Goal: Book appointment/travel/reservation

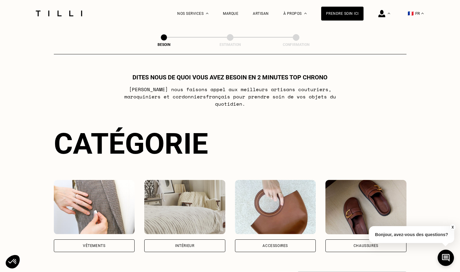
click at [134, 201] on img at bounding box center [94, 207] width 81 height 54
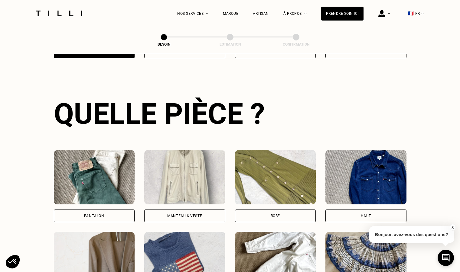
scroll to position [198, 0]
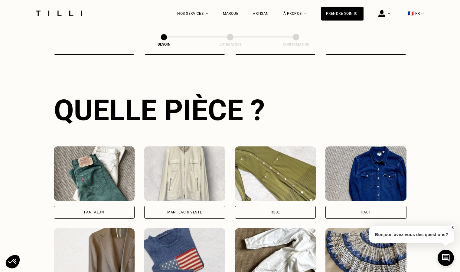
click at [112, 206] on div "Pantalon" at bounding box center [94, 212] width 81 height 13
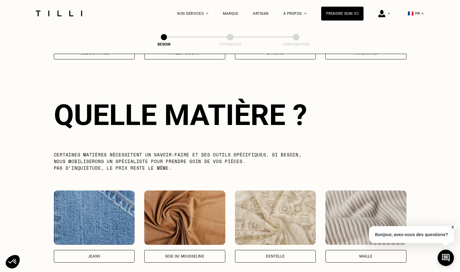
scroll to position [526, 0]
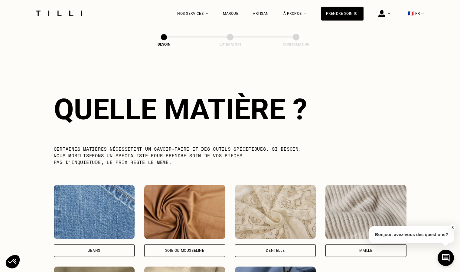
click at [112, 206] on img at bounding box center [94, 212] width 81 height 54
select select "FR"
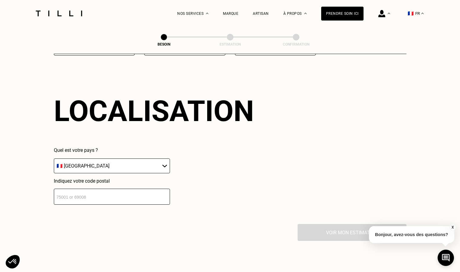
scroll to position [813, 0]
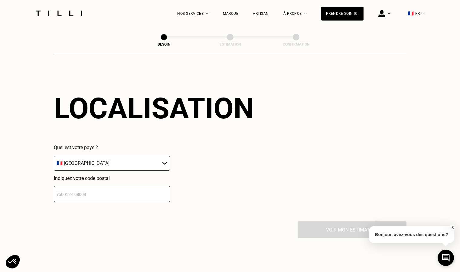
click at [107, 195] on input "number" at bounding box center [112, 194] width 116 height 16
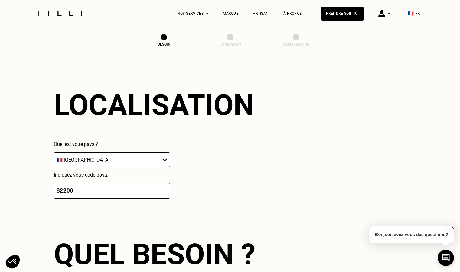
scroll to position [963, 0]
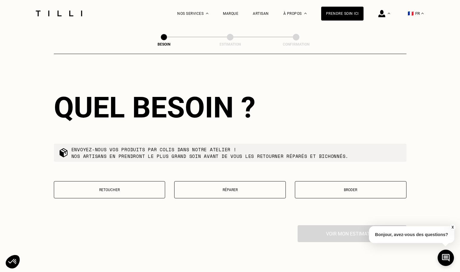
type input "82200"
click at [127, 184] on button "Retoucher" at bounding box center [110, 189] width 112 height 17
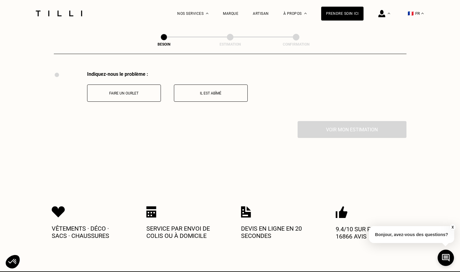
scroll to position [1118, 0]
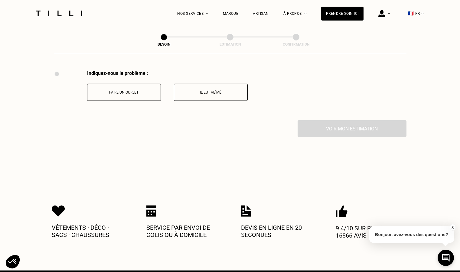
click at [134, 95] on button "Faire un ourlet" at bounding box center [124, 92] width 74 height 17
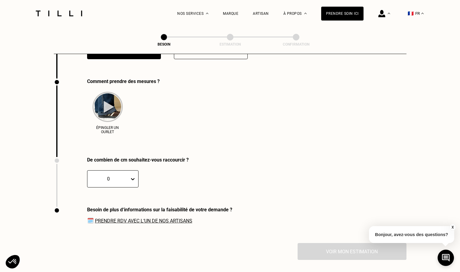
scroll to position [1168, 0]
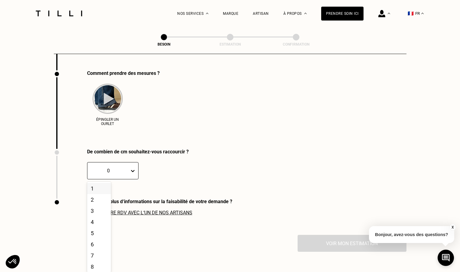
click at [124, 169] on div at bounding box center [108, 170] width 36 height 7
click at [95, 209] on div "3" at bounding box center [99, 211] width 24 height 11
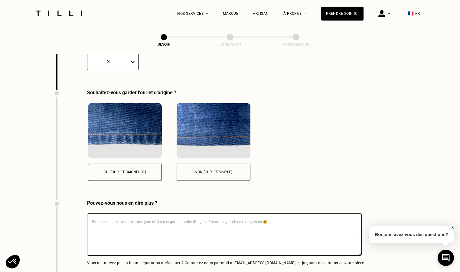
scroll to position [1296, 0]
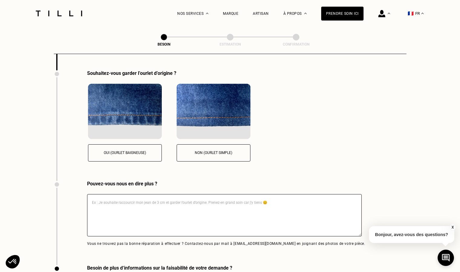
click at [137, 148] on button "Oui (ourlet baigneuse)" at bounding box center [125, 152] width 74 height 17
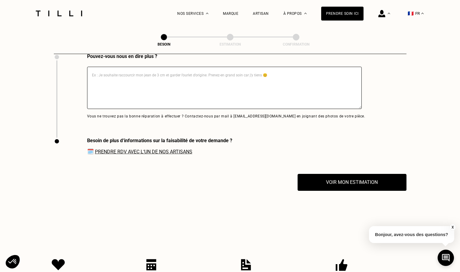
scroll to position [1427, 0]
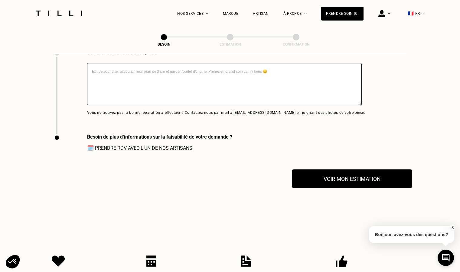
click at [314, 180] on button "Voir mon estimation" at bounding box center [352, 179] width 120 height 19
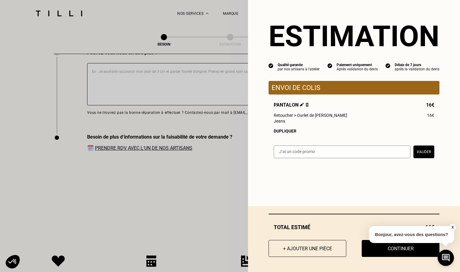
click at [380, 248] on div "X Bonjour, avez-vous des questions?" at bounding box center [411, 234] width 85 height 28
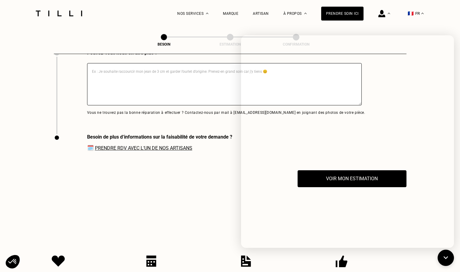
click at [187, 147] on link "Prendre RDV avec l‘un de nos artisans" at bounding box center [143, 148] width 97 height 6
click at [156, 150] on div "Besoin de plus d‘informations sur la faisabilité de votre demande ? 🗓️ Prendre …" at bounding box center [143, 152] width 178 height 36
click at [156, 148] on link "Prendre RDV avec l‘un de nos artisans" at bounding box center [143, 148] width 97 height 6
